Goal: Information Seeking & Learning: Learn about a topic

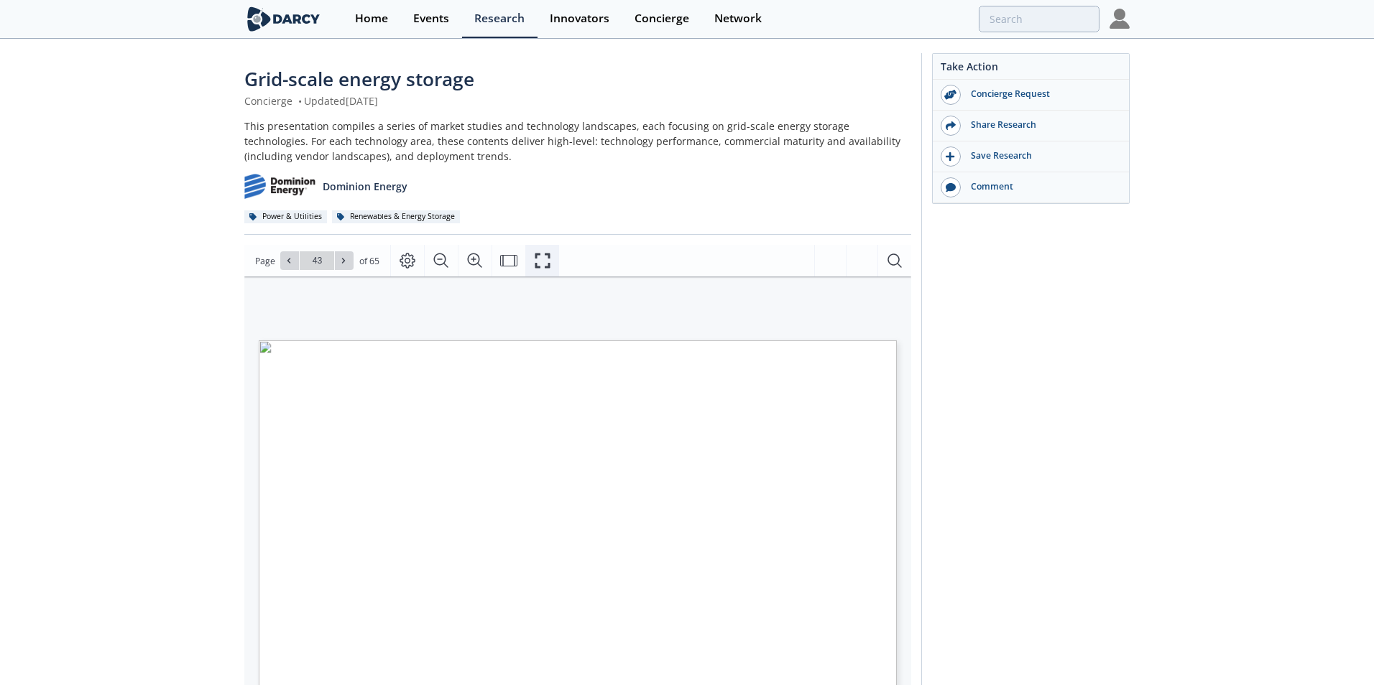
click at [546, 257] on icon "Fullscreen" at bounding box center [542, 260] width 17 height 17
click at [537, 259] on icon "Fullscreen" at bounding box center [542, 260] width 17 height 17
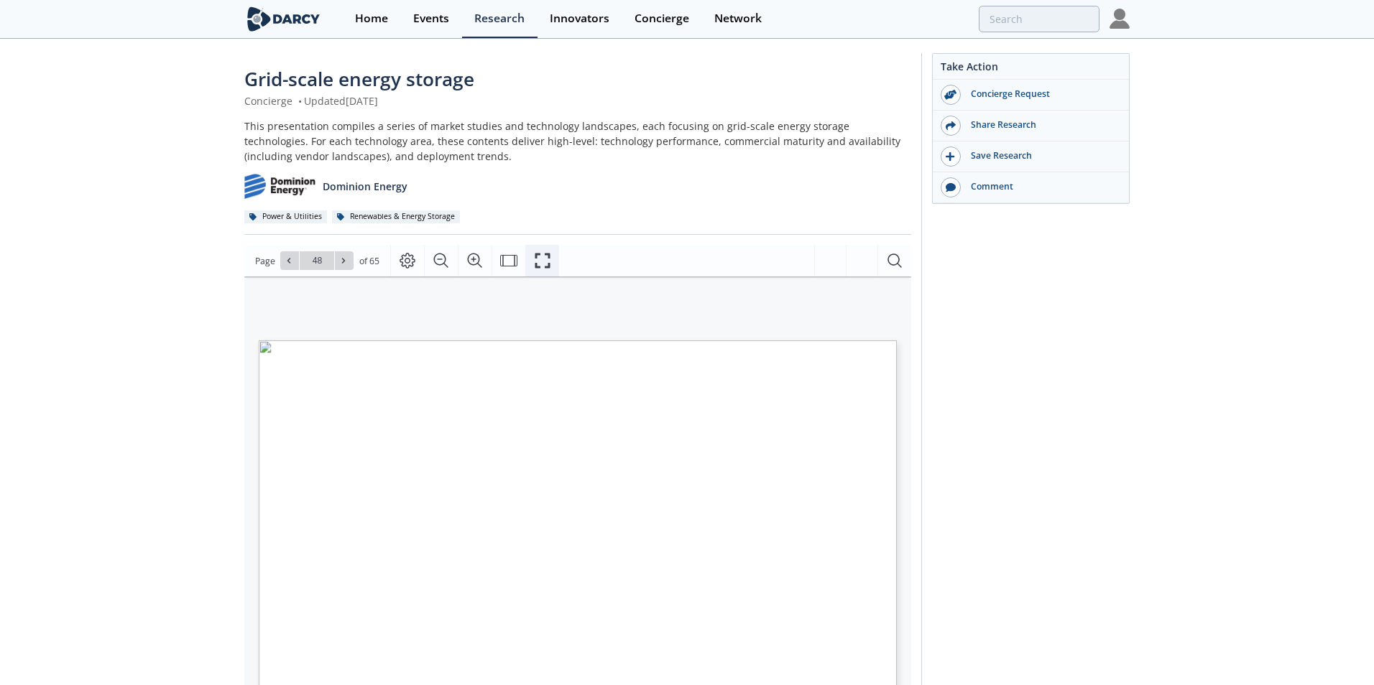
click at [544, 263] on icon "Fullscreen" at bounding box center [542, 260] width 17 height 17
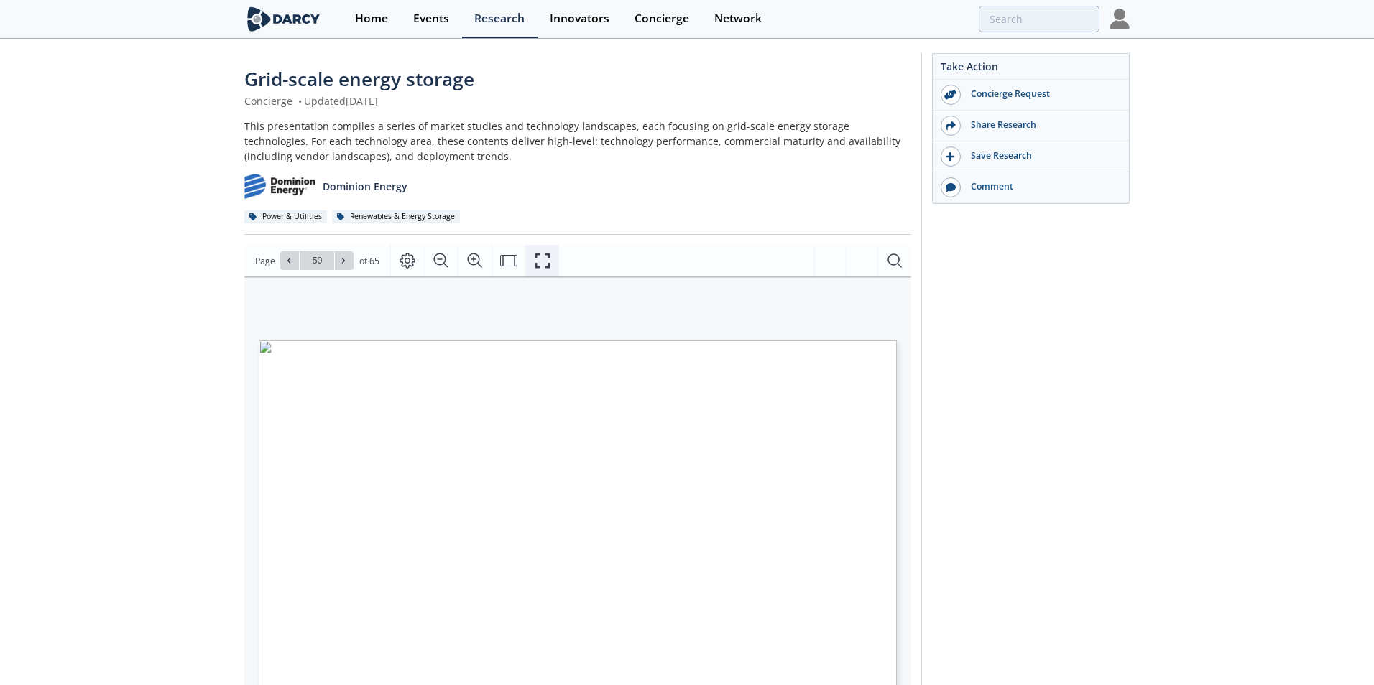
click at [540, 260] on icon "Fullscreen" at bounding box center [542, 260] width 17 height 17
click at [358, 187] on p "Dominion Energy" at bounding box center [360, 186] width 85 height 15
click at [279, 188] on img at bounding box center [274, 186] width 71 height 25
click at [354, 182] on p "Dominion Energy" at bounding box center [360, 186] width 85 height 15
